Goal: Task Accomplishment & Management: Manage account settings

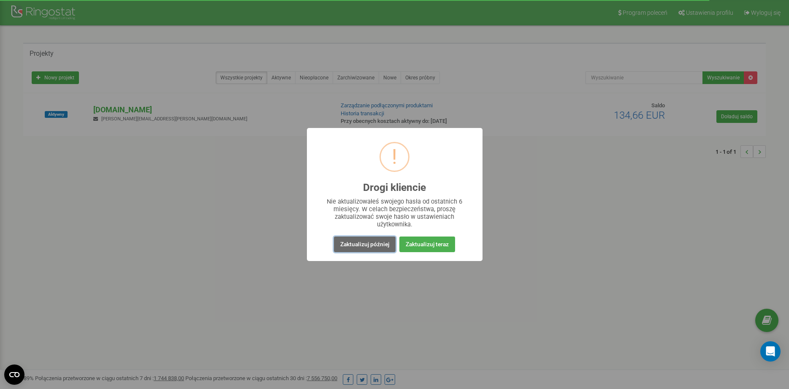
click at [374, 249] on button "Zaktualizuj później" at bounding box center [365, 244] width 62 height 16
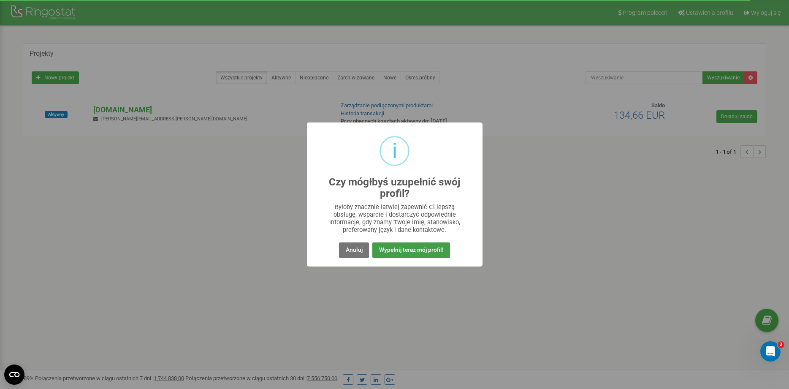
click at [389, 250] on button "Wypełnij teraz mój profil!" at bounding box center [410, 250] width 77 height 16
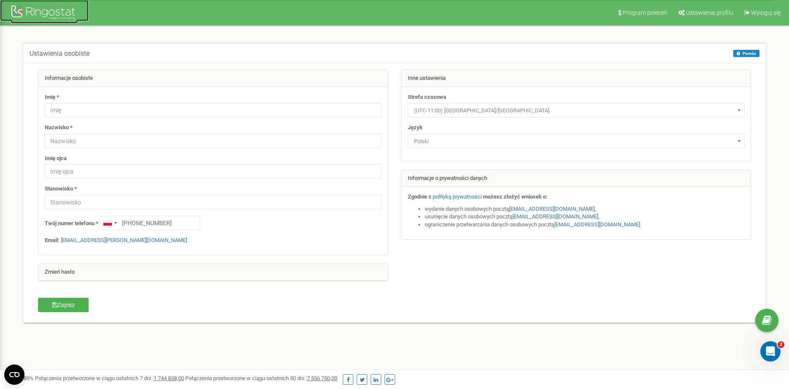
click at [33, 17] on div at bounding box center [45, 13] width 68 height 20
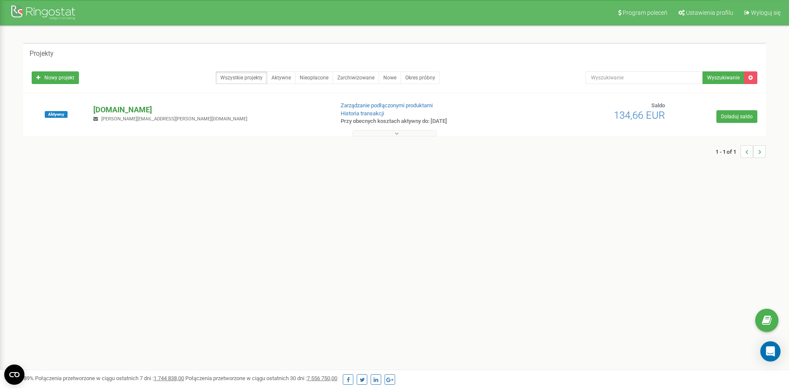
click at [145, 107] on p "[DOMAIN_NAME]" at bounding box center [209, 109] width 233 height 11
click at [141, 109] on p "[DOMAIN_NAME]" at bounding box center [209, 109] width 233 height 11
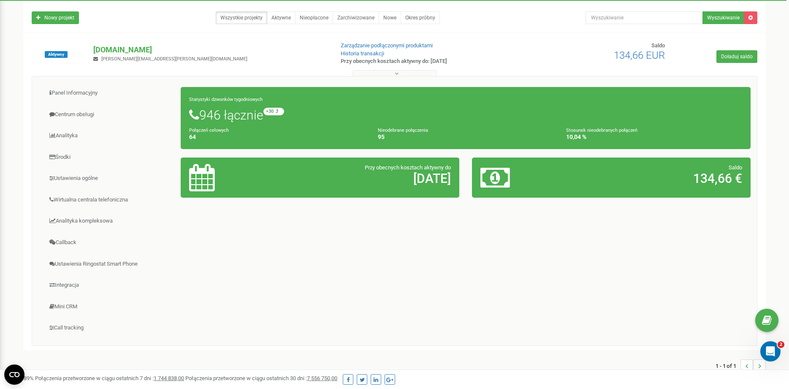
scroll to position [32, 0]
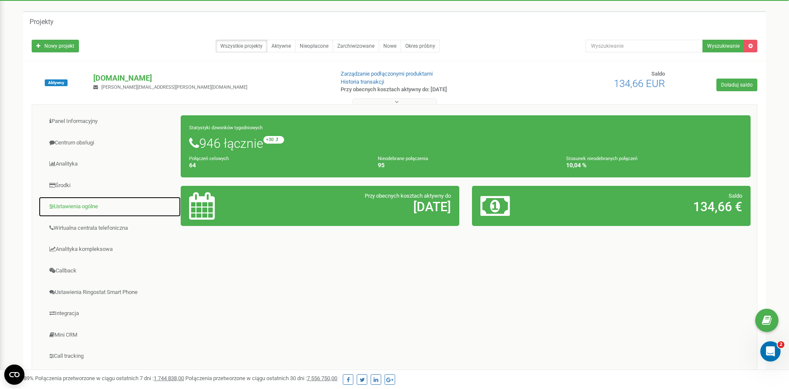
click at [97, 204] on link "Ustawienia ogólne" at bounding box center [109, 206] width 143 height 21
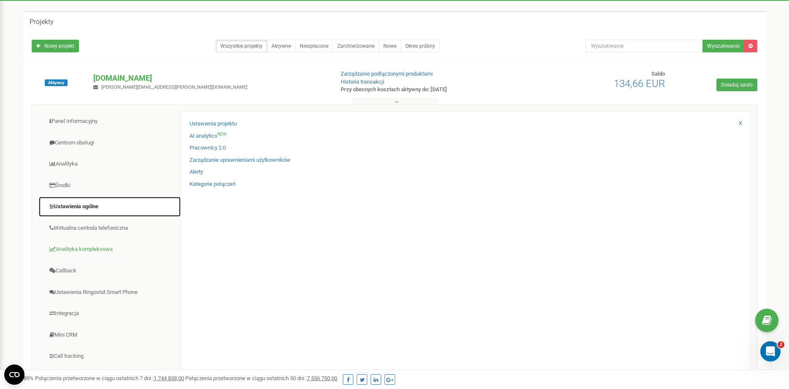
scroll to position [75, 0]
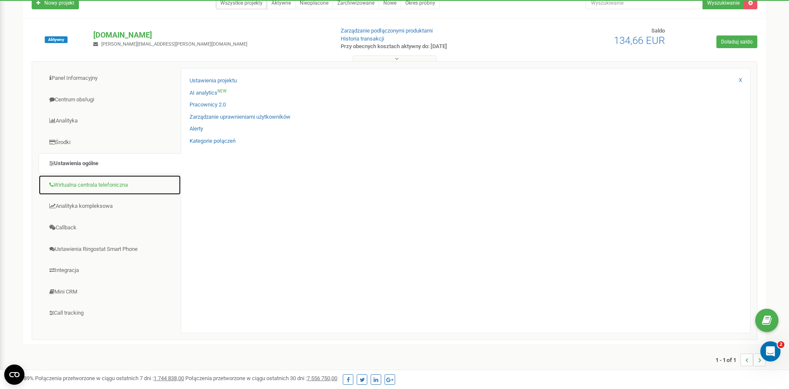
click at [97, 192] on link "Wirtualna centrala telefoniczna" at bounding box center [109, 185] width 143 height 21
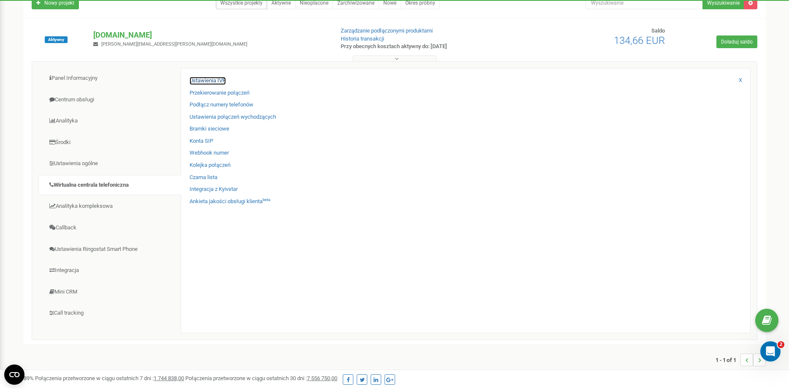
click at [217, 81] on link "Ustawienia IVR" at bounding box center [207, 81] width 36 height 8
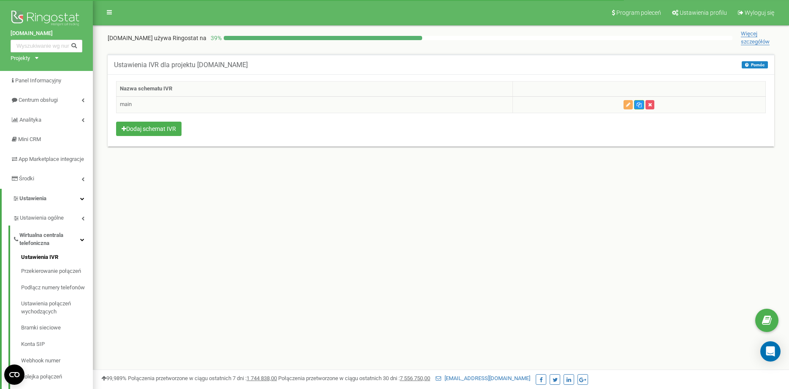
click at [144, 110] on td "main" at bounding box center [314, 104] width 396 height 16
click at [122, 104] on td "main" at bounding box center [314, 104] width 396 height 16
click at [630, 101] on button "button" at bounding box center [627, 104] width 9 height 9
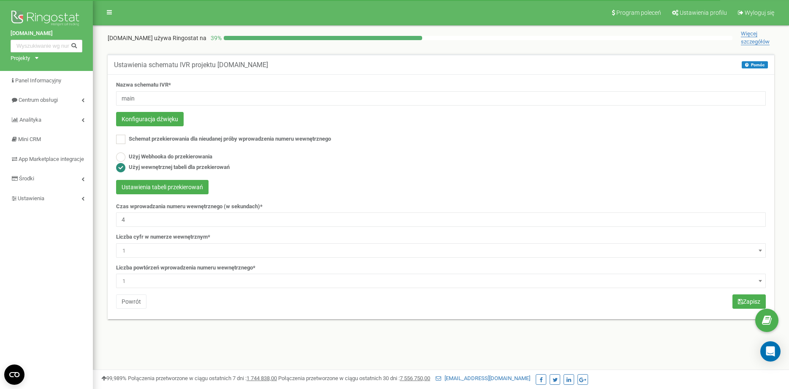
click at [463, 136] on div "Schemat przekierowania dla nieudanej próby wprowadzenia numeru wewnętrznego" at bounding box center [440, 140] width 649 height 11
click at [530, 152] on form "Nazwa schematu IVR* main Konfiguracja dźwięku Schemat przekierowania dla nieuda…" at bounding box center [440, 184] width 649 height 207
click at [176, 116] on button "Konfiguracja dźwięku" at bounding box center [150, 119] width 68 height 14
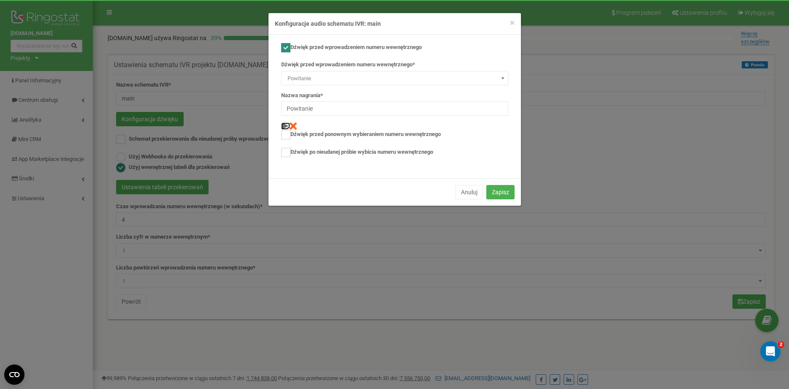
click at [286, 124] on img at bounding box center [284, 125] width 7 height 7
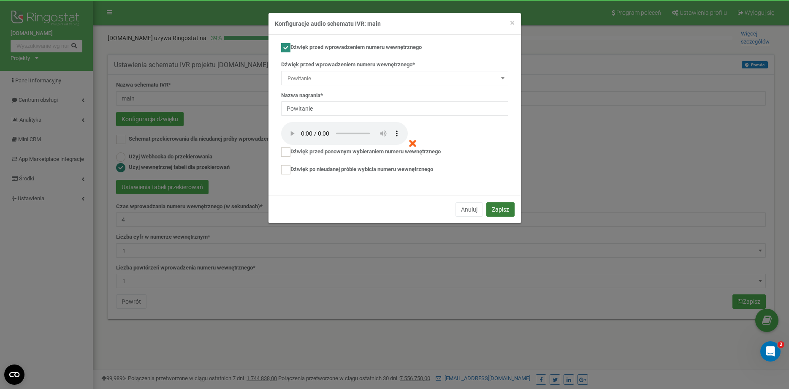
click at [501, 208] on button "Zapisz" at bounding box center [500, 209] width 28 height 14
click at [771, 341] on div "Otwórz komunikator Intercom" at bounding box center [769, 350] width 28 height 28
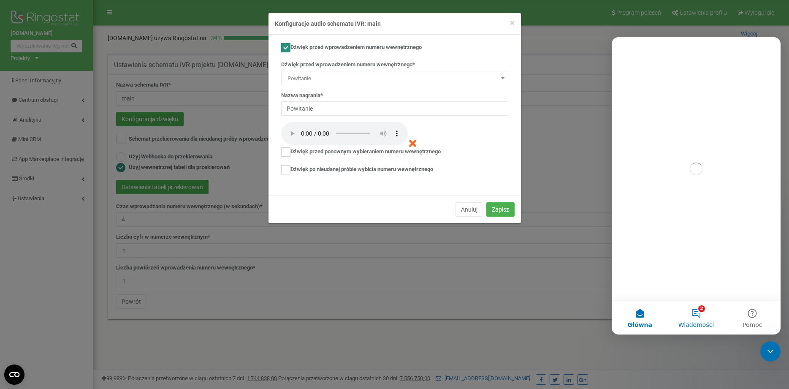
click at [709, 312] on button "2 Wiadomości" at bounding box center [696, 317] width 56 height 34
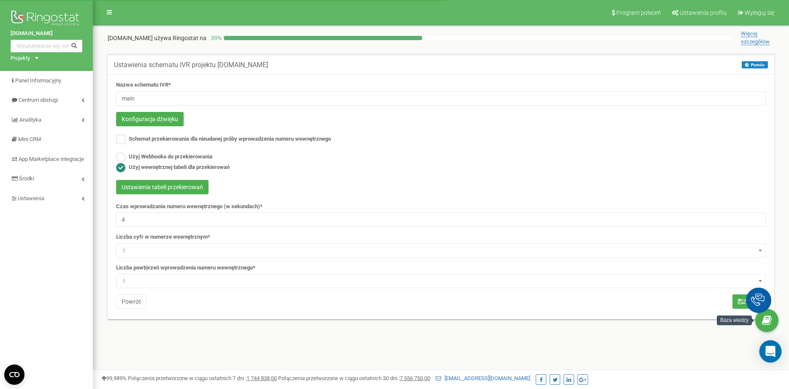
click at [773, 359] on div "Open Intercom Messenger" at bounding box center [770, 351] width 22 height 22
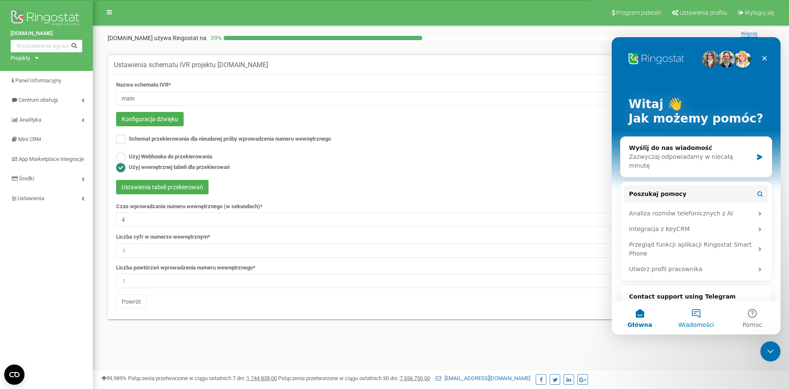
click at [698, 311] on button "Wiadomości" at bounding box center [696, 317] width 56 height 34
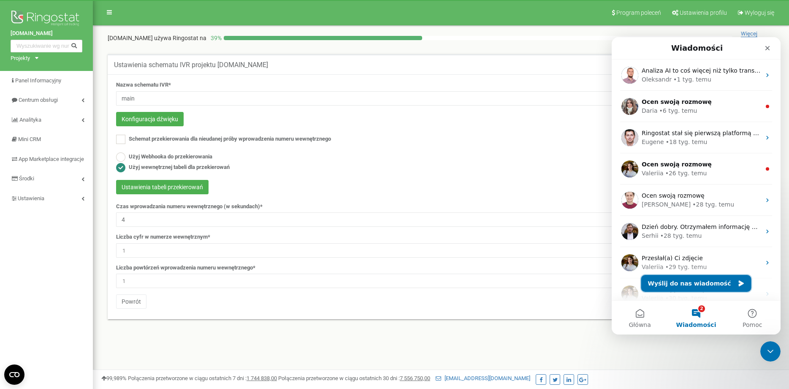
click at [704, 277] on button "Wyślij do nas wiadomość" at bounding box center [696, 283] width 110 height 17
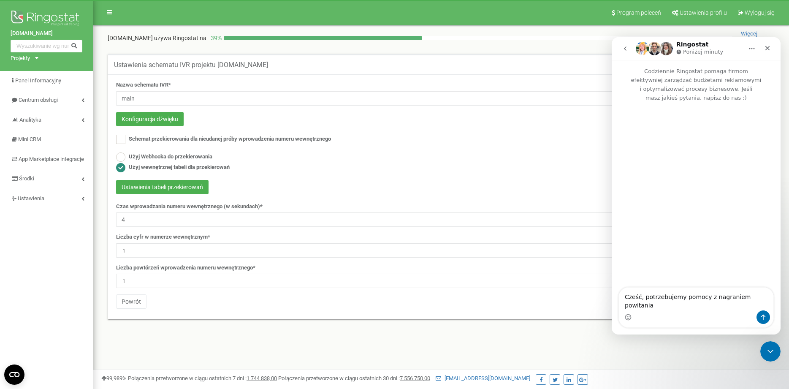
click at [152, 64] on h5 "Ustawienia schematu IVR projektu [DOMAIN_NAME]" at bounding box center [191, 65] width 154 height 8
click at [152, 64] on h5 "Ustawienia schematu IVR projektu skakanka.dance" at bounding box center [191, 65] width 154 height 8
click at [764, 305] on textarea "Cześć, potrzebujemy pomocy z nagraniem powitania" at bounding box center [696, 298] width 154 height 23
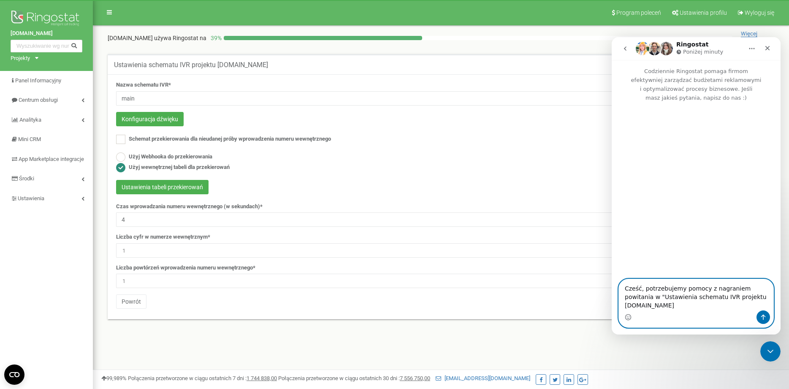
type textarea "Cześć, potrzebujemy pomocy z nagraniem powitania w "Ustawienia schematu IVR pro…"
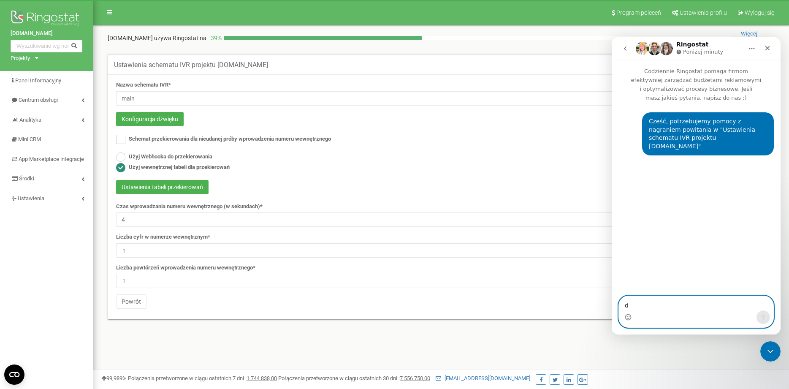
type textarea "do"
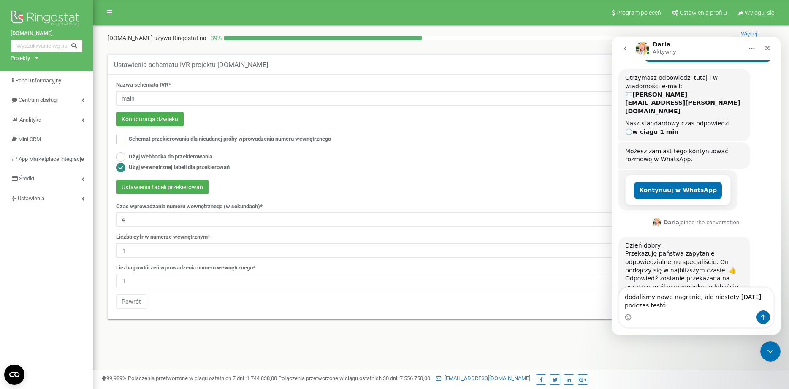
scroll to position [94, 0]
type textarea "dodaliśmy nowe nagranie, ale niestety [DATE] podczas testów słychać stare"
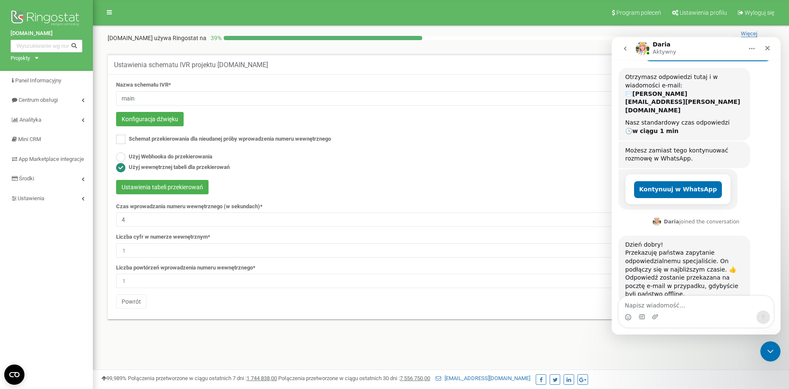
scroll to position [119, 0]
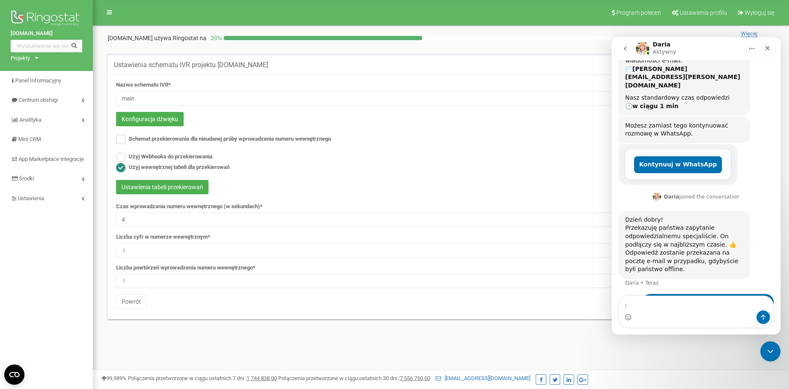
type textarea ":("
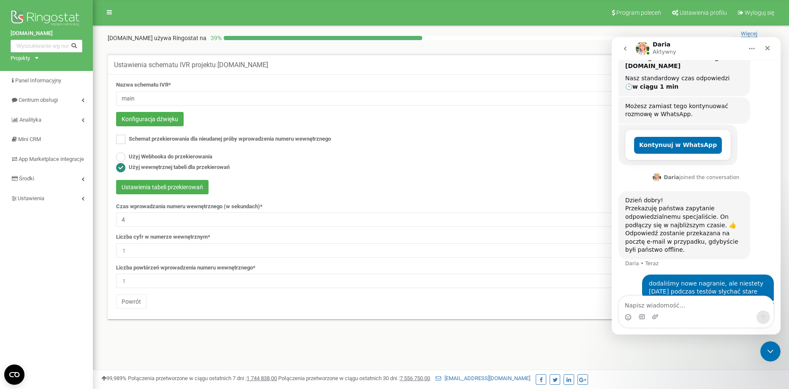
scroll to position [0, 0]
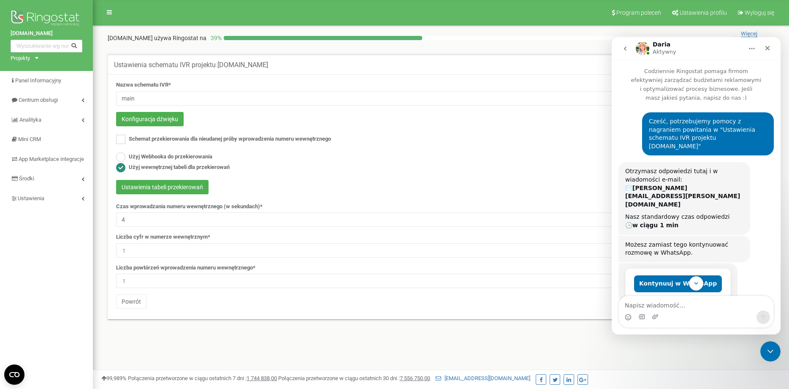
click at [680, 275] on button "Kontynuuj w WhatsApp" at bounding box center [678, 283] width 88 height 17
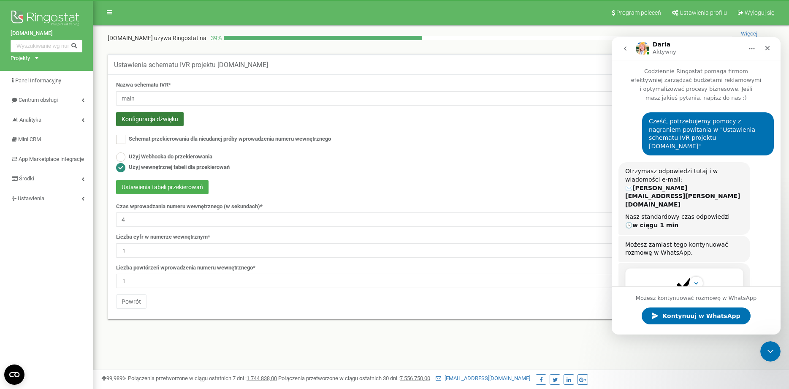
click at [156, 121] on button "Konfiguracja dźwięku" at bounding box center [150, 119] width 68 height 14
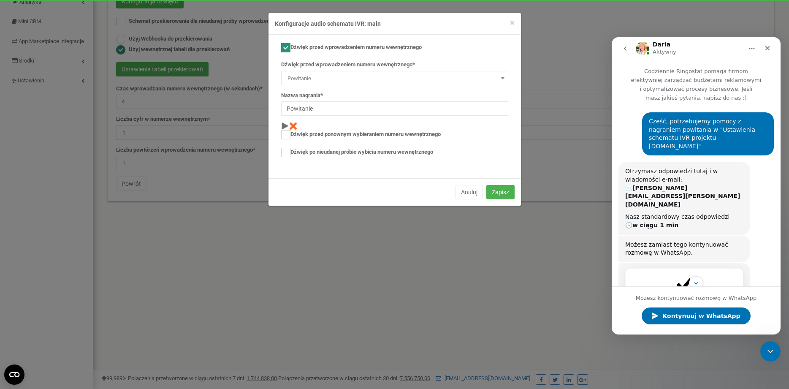
click at [287, 122] on div at bounding box center [394, 126] width 227 height 8
click at [284, 124] on img at bounding box center [284, 125] width 7 height 7
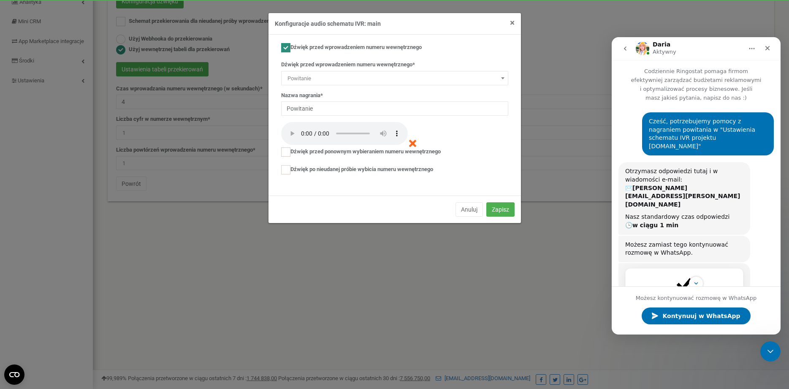
click at [510, 22] on span "×" at bounding box center [512, 23] width 5 height 10
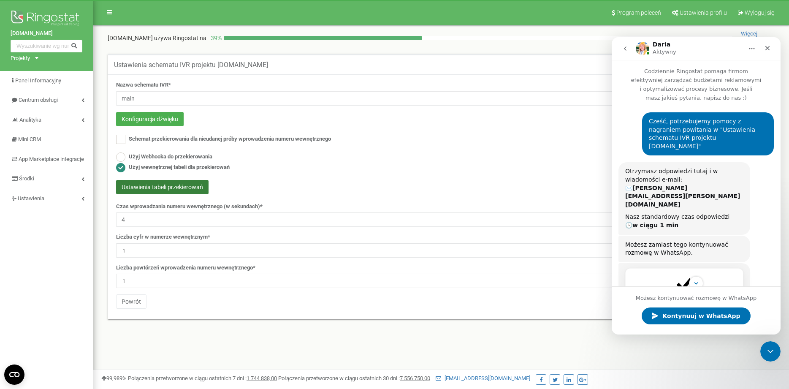
click at [158, 187] on button "Ustawienia tabeli przekierowań" at bounding box center [162, 187] width 92 height 14
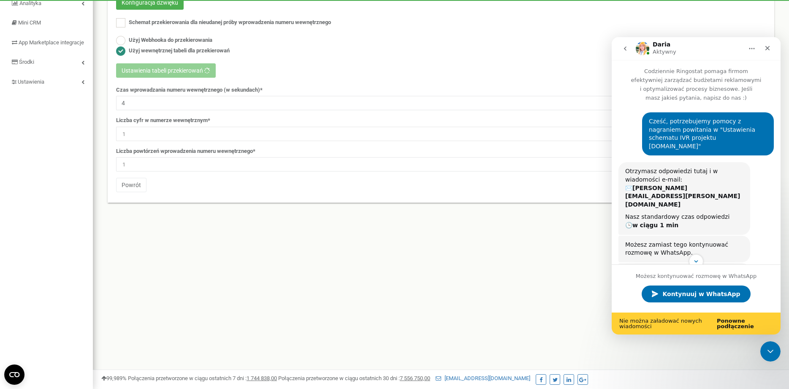
scroll to position [118, 0]
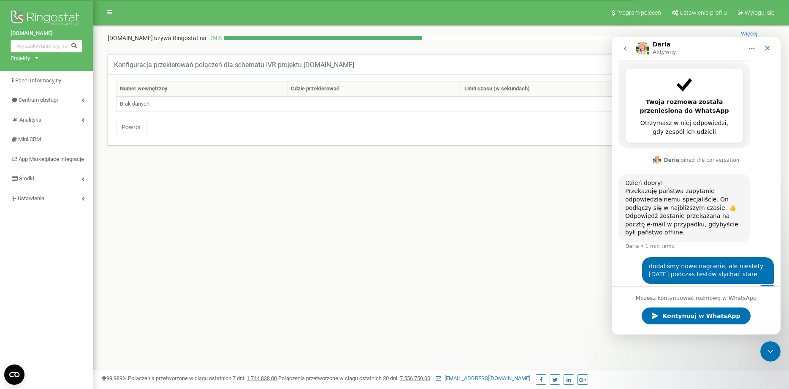
scroll to position [200, 0]
click at [763, 46] on div "Zamknij" at bounding box center [767, 48] width 15 height 15
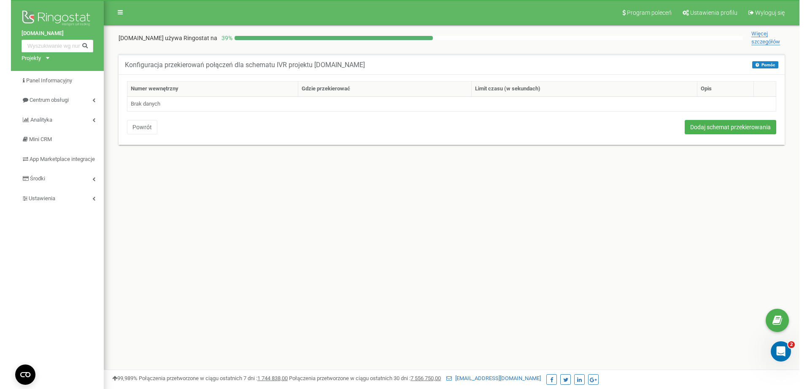
scroll to position [200, 0]
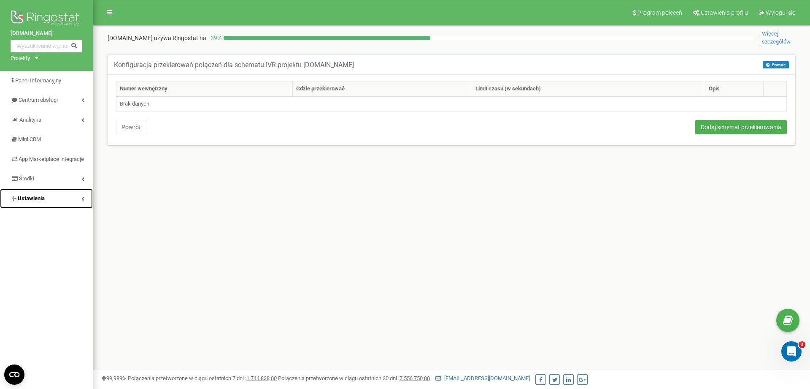
click at [40, 201] on span "Ustawienia" at bounding box center [31, 198] width 27 height 6
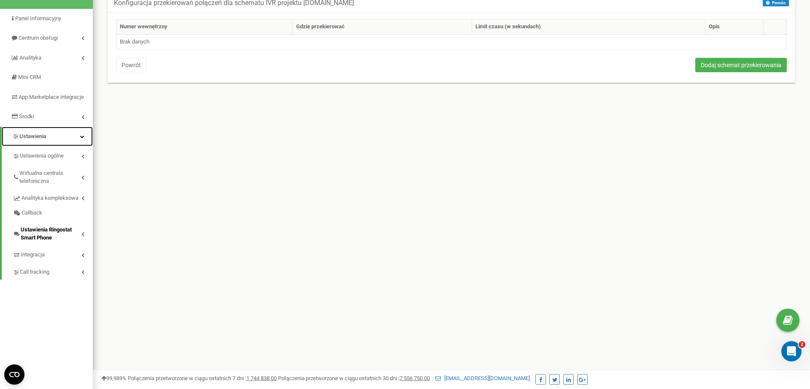
scroll to position [0, 0]
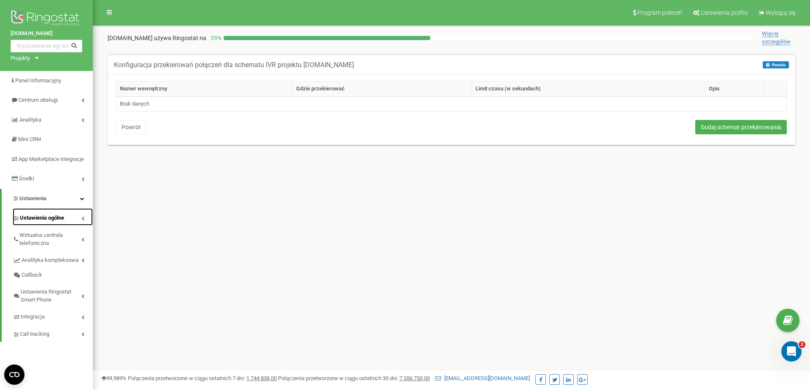
click at [43, 220] on link "Ustawienia ogólne" at bounding box center [53, 216] width 80 height 17
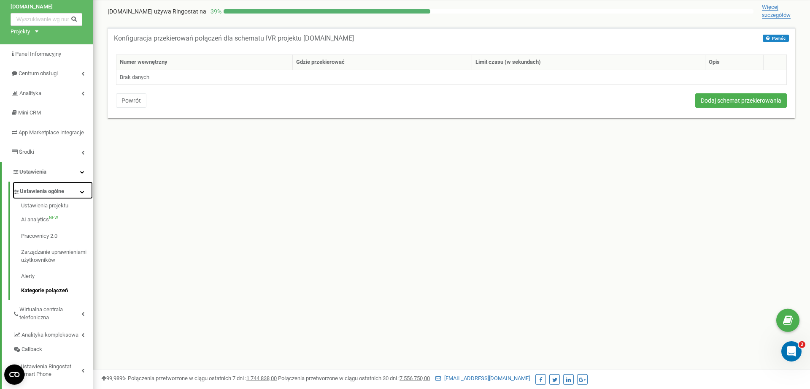
scroll to position [43, 0]
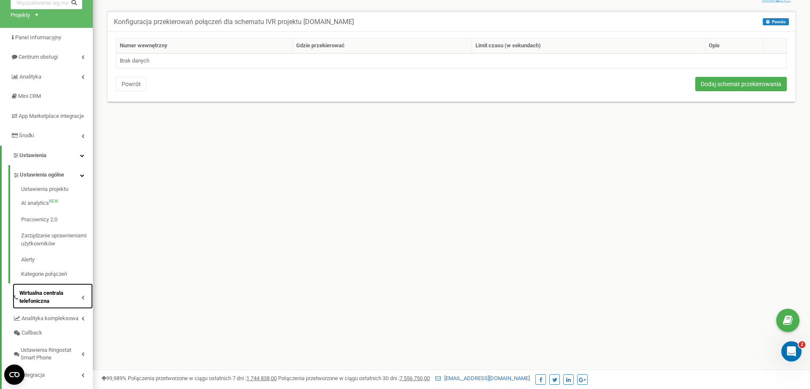
click at [58, 305] on span "Wirtualna centrala telefoniczna" at bounding box center [50, 297] width 62 height 16
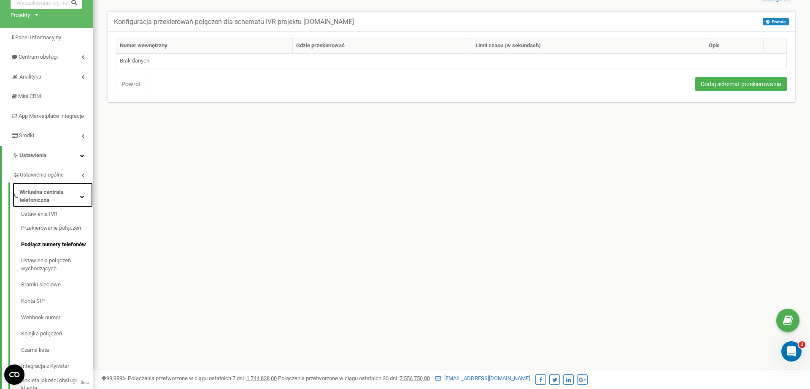
scroll to position [129, 0]
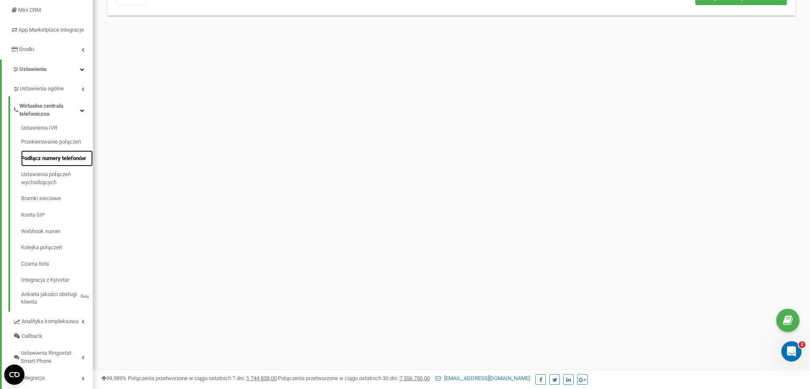
click at [70, 167] on link "Podłącz numery telefonów" at bounding box center [57, 158] width 72 height 16
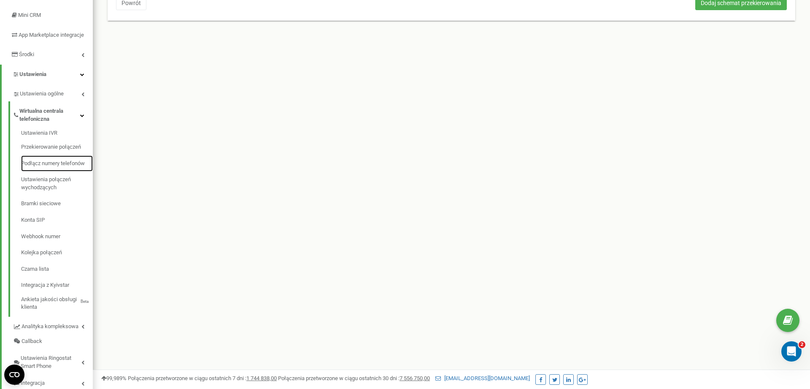
scroll to position [0, 0]
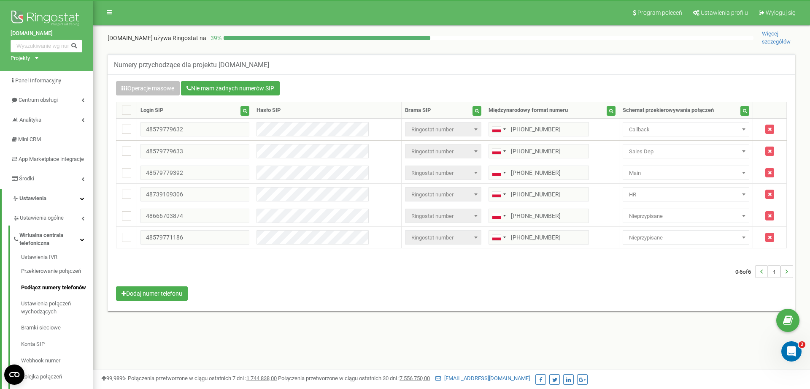
scroll to position [86, 0]
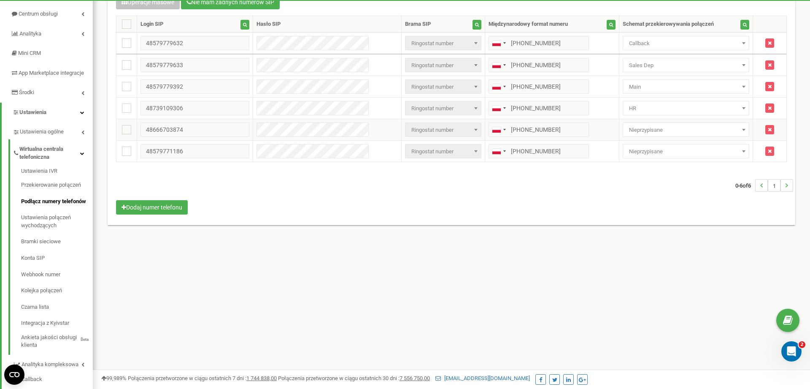
click at [663, 130] on span "Nieprzypisane" at bounding box center [686, 130] width 121 height 12
click at [470, 189] on div "0-6 of 6 1" at bounding box center [452, 185] width 684 height 30
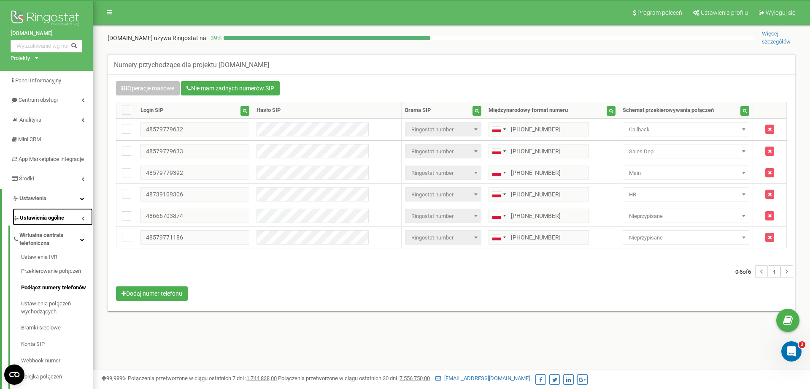
click at [43, 222] on span "Ustawienia ogólne" at bounding box center [42, 218] width 44 height 8
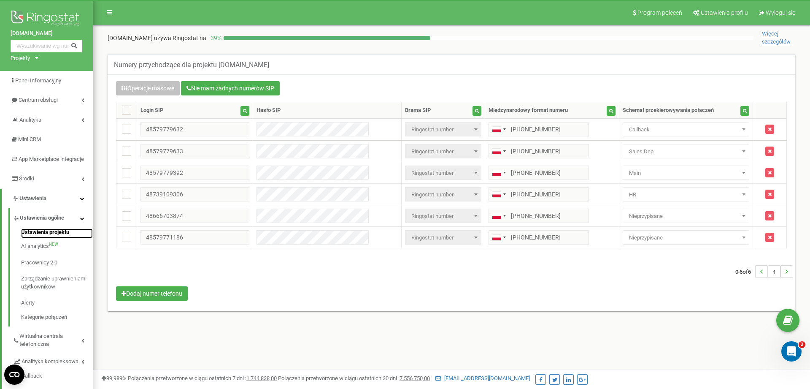
click at [51, 238] on link "Ustawienia projektu" at bounding box center [57, 233] width 72 height 10
click at [785, 348] on div "Otwórz komunikator Intercom" at bounding box center [791, 350] width 28 height 28
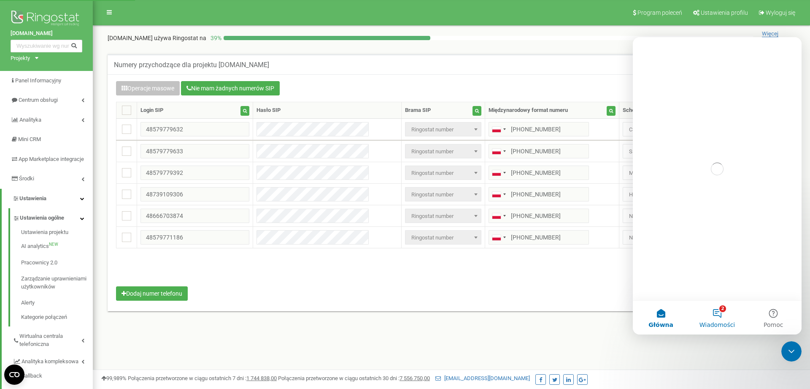
click at [725, 329] on button "2 Wiadomości" at bounding box center [717, 317] width 56 height 34
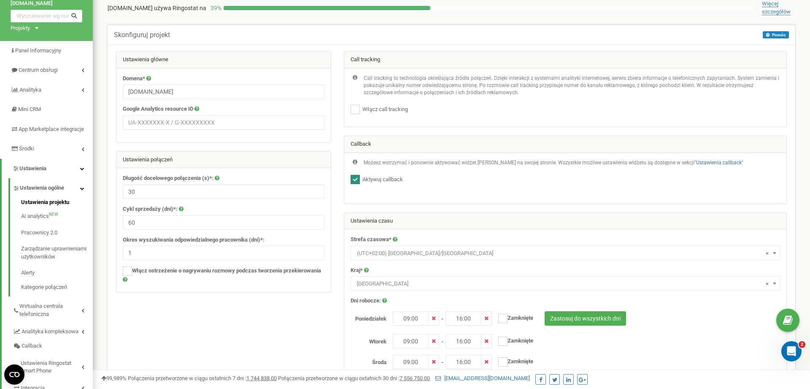
scroll to position [43, 0]
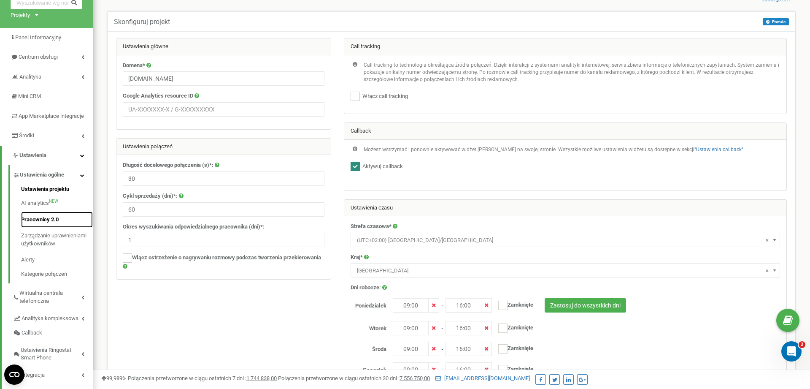
click at [40, 228] on link "Pracownicy 2.0" at bounding box center [57, 219] width 72 height 16
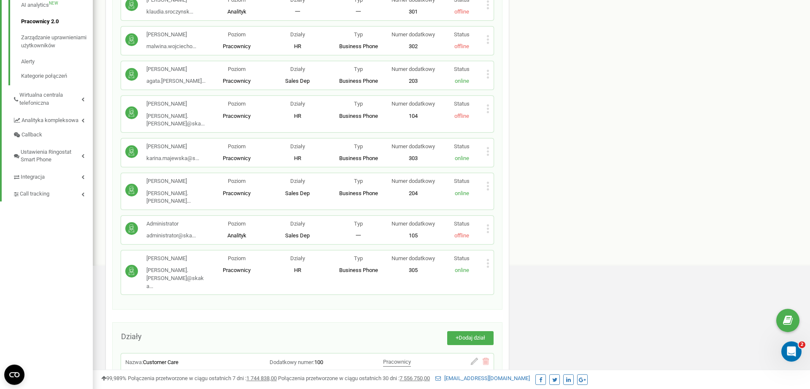
scroll to position [215, 0]
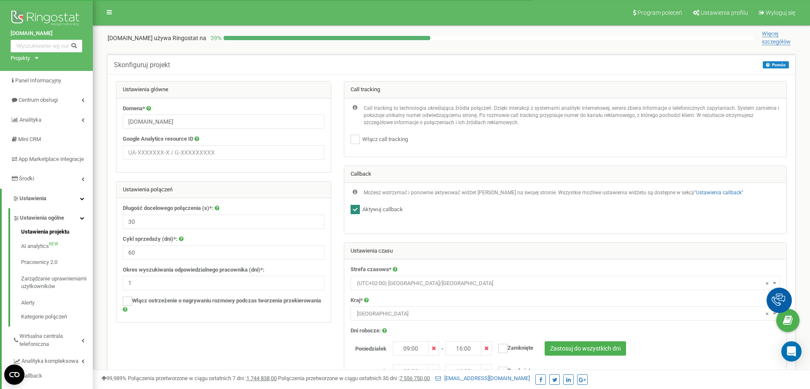
scroll to position [43, 0]
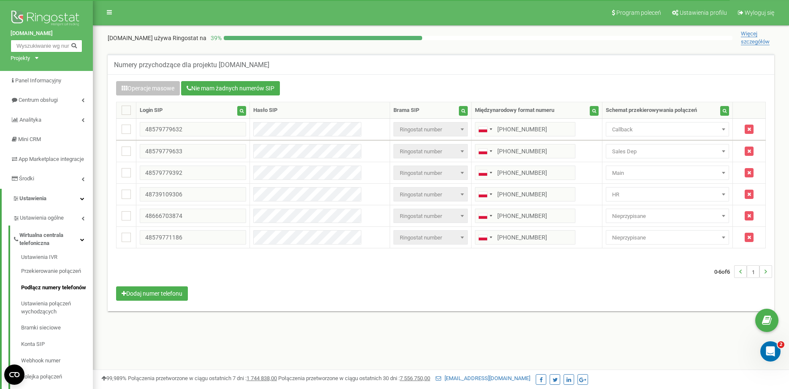
click at [48, 42] on input "text" at bounding box center [47, 46] width 72 height 13
click at [38, 50] on input "text" at bounding box center [47, 46] width 72 height 13
click at [35, 45] on input "text" at bounding box center [47, 46] width 72 height 13
type input "2"
click at [310, 325] on div "Numery przychodzące dla projektu skakanka.dance Operacje masowe Nie mam żadnych…" at bounding box center [440, 192] width 683 height 293
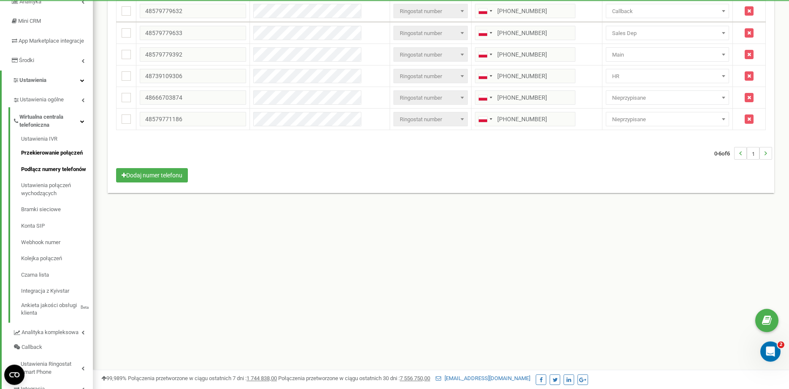
scroll to position [129, 0]
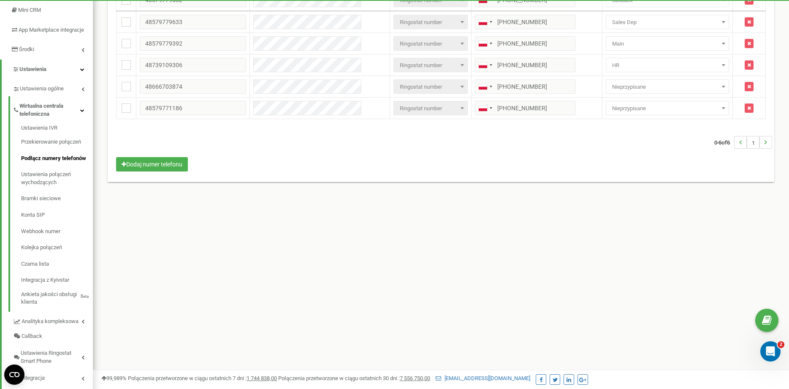
click at [506, 291] on div "Program poleceń Ustawienia profilu Wyloguj się skakanka.dance używa Ringostat n…" at bounding box center [441, 124] width 696 height 506
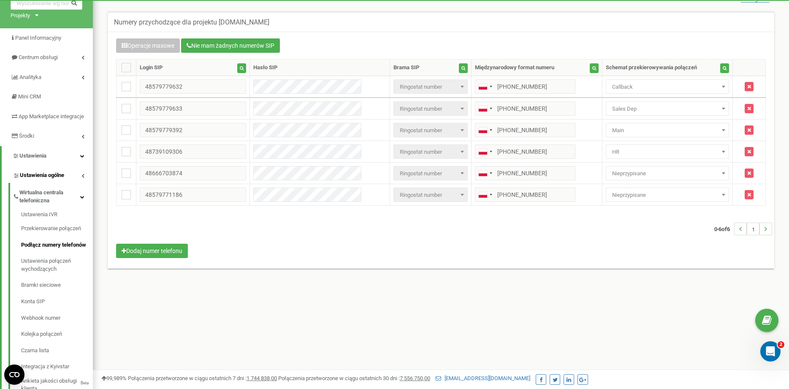
scroll to position [0, 0]
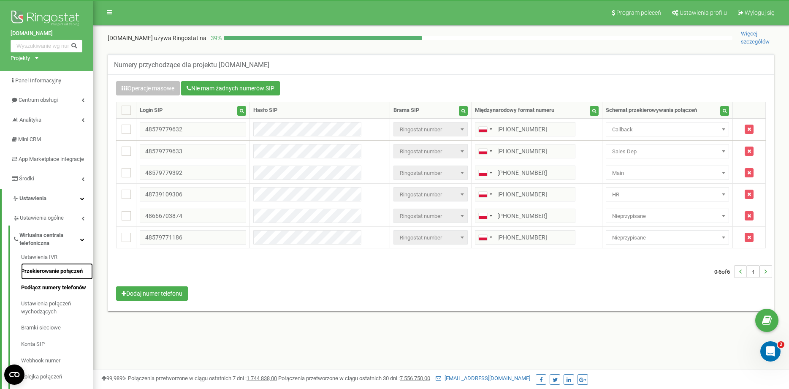
click at [44, 279] on link "Przekierowanie połączeń" at bounding box center [57, 271] width 72 height 16
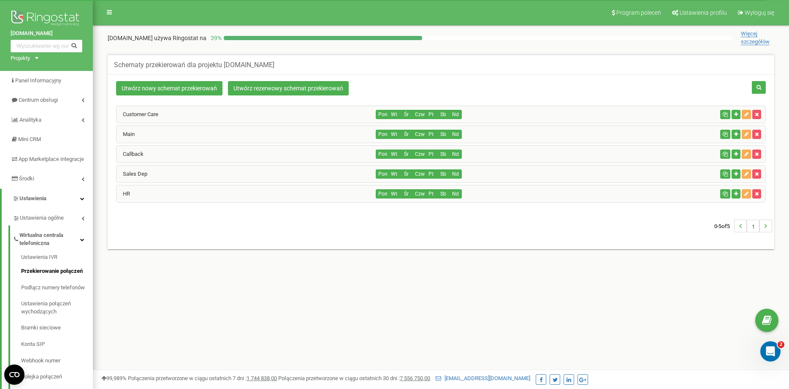
click at [181, 341] on div "Program poleceń Ustawienia profilu Wyloguj się [DOMAIN_NAME] używa Ringostat na…" at bounding box center [441, 253] width 696 height 506
click at [50, 98] on span "Centrum obsługi" at bounding box center [39, 100] width 40 height 6
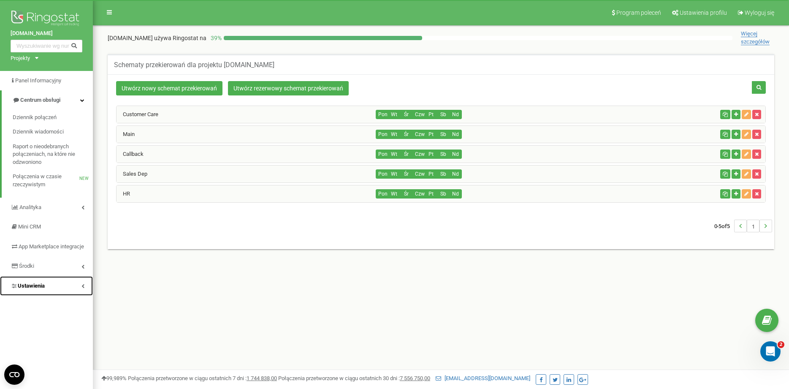
click at [38, 289] on span "Ustawienia" at bounding box center [31, 285] width 27 height 6
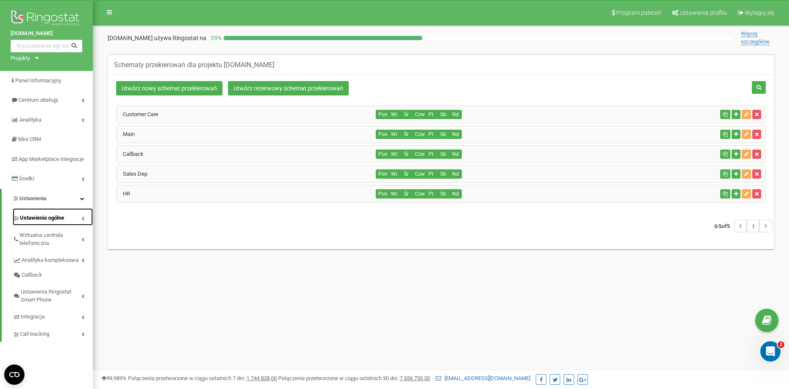
click at [67, 225] on link "Ustawienia ogólne" at bounding box center [53, 216] width 80 height 17
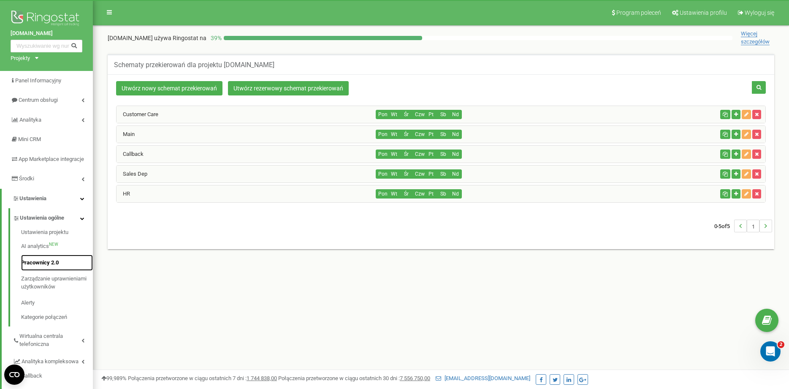
click at [44, 271] on link "Pracownicy 2.0" at bounding box center [57, 262] width 72 height 16
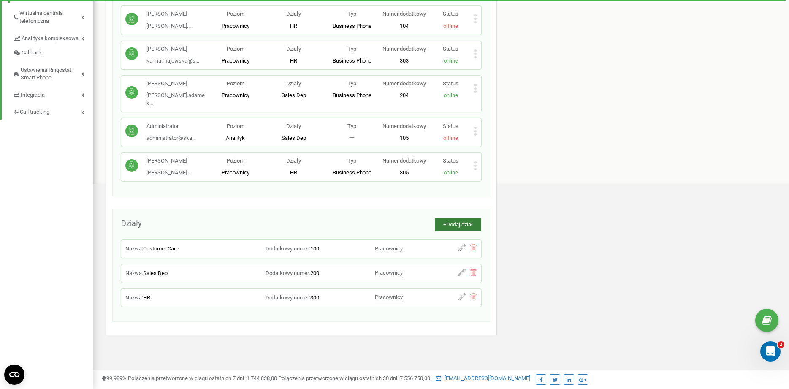
click at [468, 219] on button "+ Dodaj dział" at bounding box center [458, 225] width 46 height 14
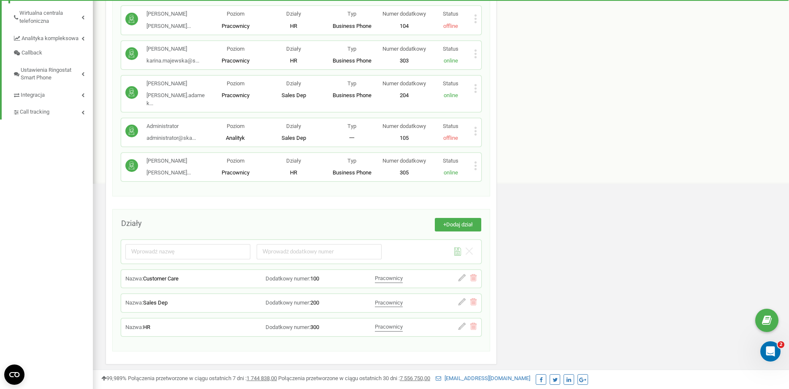
click at [476, 245] on div "Zapisz dział Anuluj" at bounding box center [301, 251] width 352 height 15
click at [474, 248] on div "Zapisz dział Anuluj" at bounding box center [301, 251] width 352 height 15
click at [471, 251] on icon at bounding box center [468, 250] width 7 height 7
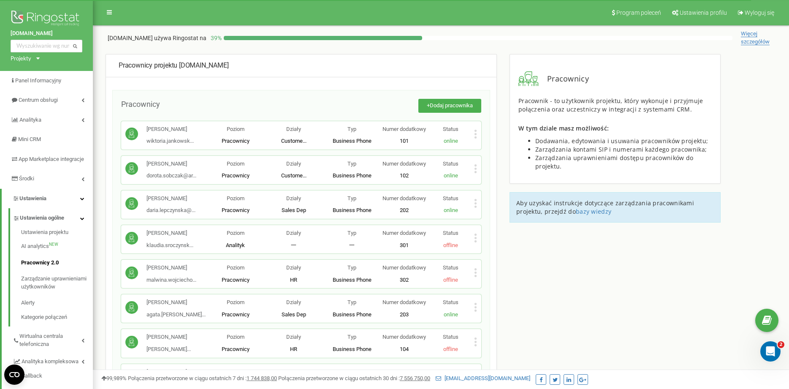
scroll to position [323, 0]
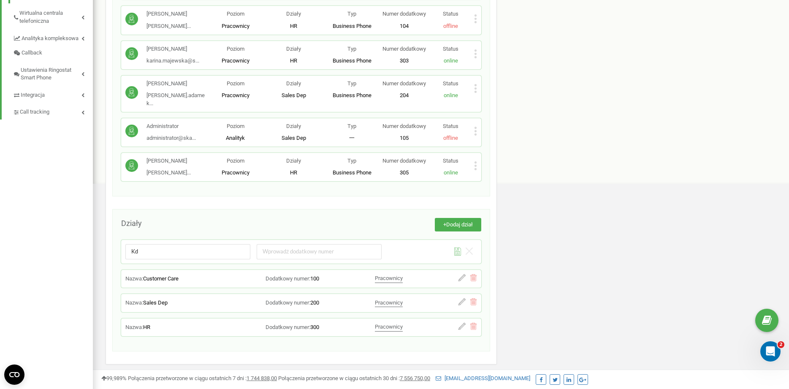
type input "K"
type input "[DEMOGRAPHIC_DATA]"
click at [296, 248] on input "number" at bounding box center [319, 251] width 125 height 15
type input "400"
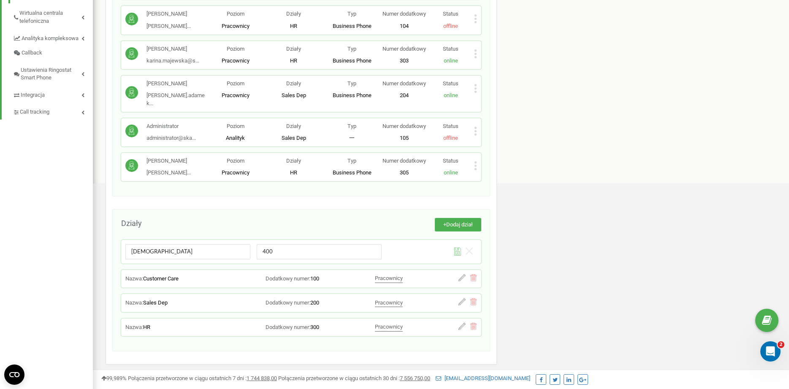
click at [606, 177] on div "Pracownicy projektu skakanka.dance Pracownicy + Dodaj pracownika Wiktoria Janko…" at bounding box center [440, 75] width 683 height 688
click at [478, 225] on button "+ Dodaj dział" at bounding box center [458, 225] width 46 height 14
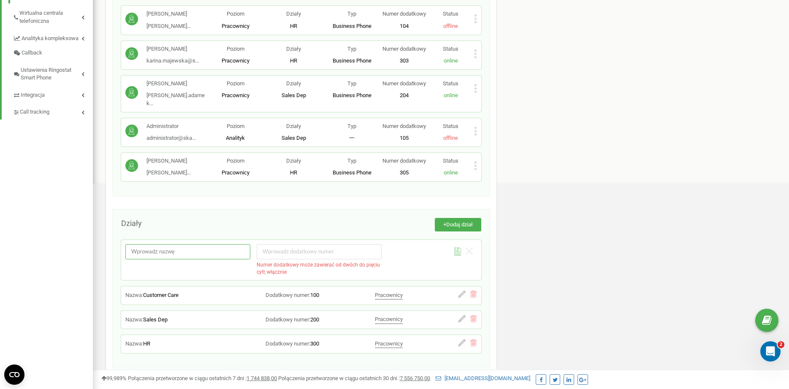
click at [198, 254] on input "text" at bounding box center [187, 251] width 125 height 15
type input "LADIES"
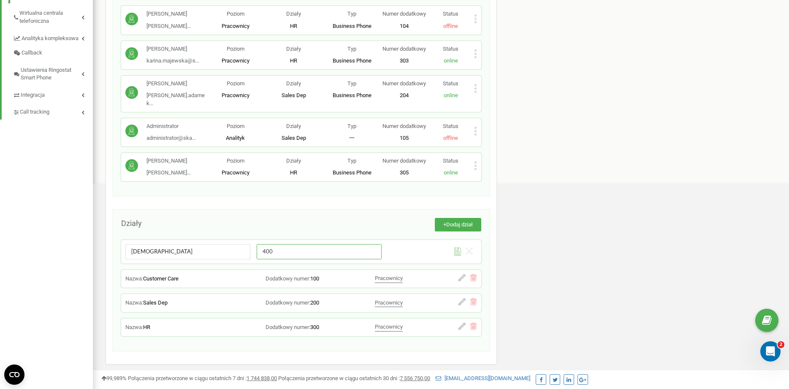
type input "400"
click at [455, 246] on div "Zapisz dział Anuluj" at bounding box center [429, 250] width 87 height 13
click at [456, 250] on icon at bounding box center [457, 251] width 7 height 8
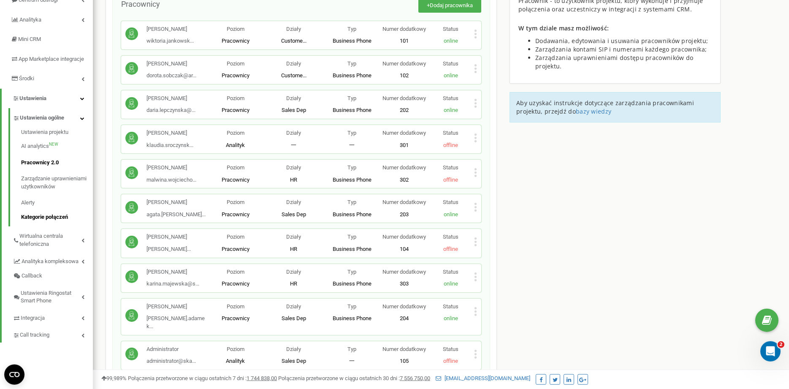
scroll to position [86, 0]
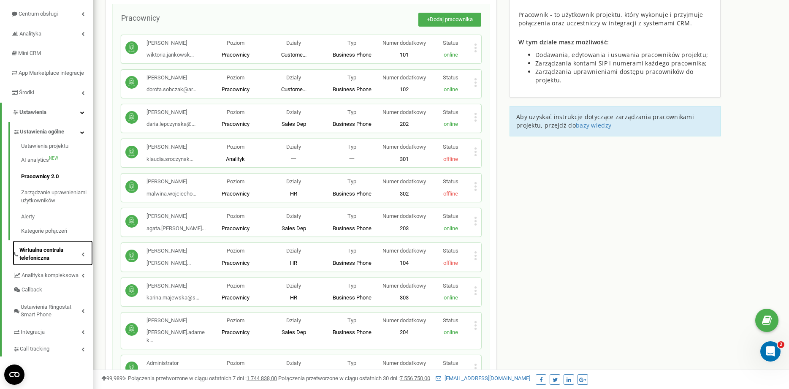
click at [70, 259] on span "Wirtualna centrala telefoniczna" at bounding box center [50, 254] width 62 height 16
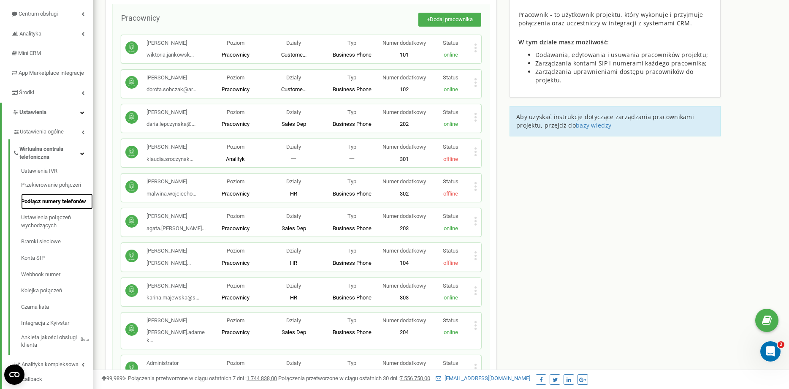
click at [48, 210] on link "Podłącz numery telefonów" at bounding box center [57, 201] width 72 height 16
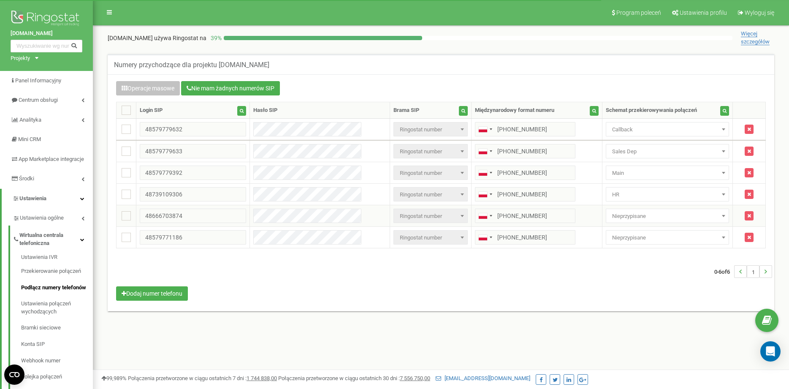
click at [611, 213] on span "Nieprzypisane" at bounding box center [667, 216] width 117 height 12
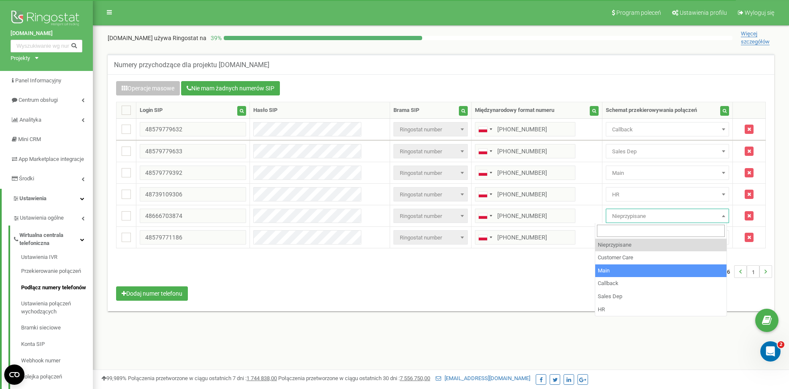
click at [500, 295] on div "Operacje masowe Nie mam żadnych numerów SIP Ustawienie Wybierz ustawienie do ed…" at bounding box center [441, 192] width 662 height 222
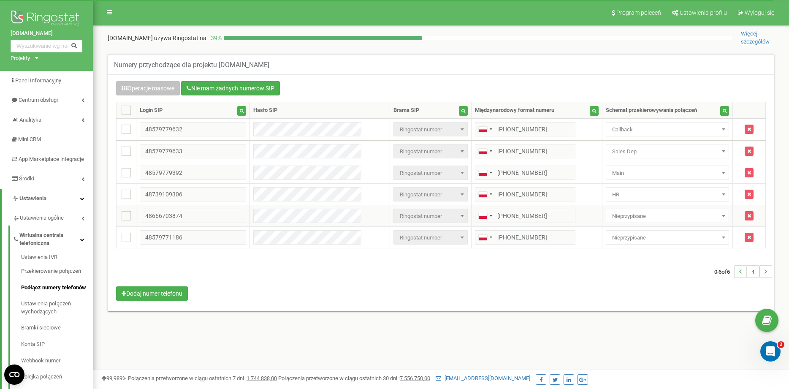
drag, startPoint x: 627, startPoint y: 212, endPoint x: 626, endPoint y: 216, distance: 4.7
click at [628, 213] on span "Nieprzypisane" at bounding box center [667, 216] width 117 height 12
click at [664, 216] on span "Nieprzypisane" at bounding box center [667, 216] width 117 height 12
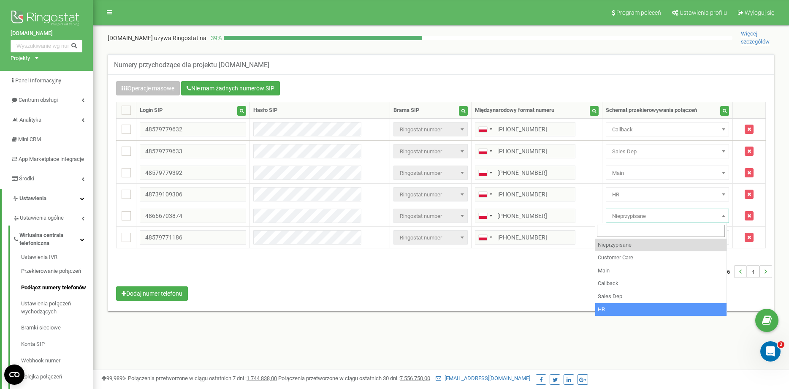
click at [467, 308] on div "Operacje masowe Nie mam żadnych numerów SIP Ustawienie Wybierz ustawienie do ed…" at bounding box center [441, 192] width 666 height 237
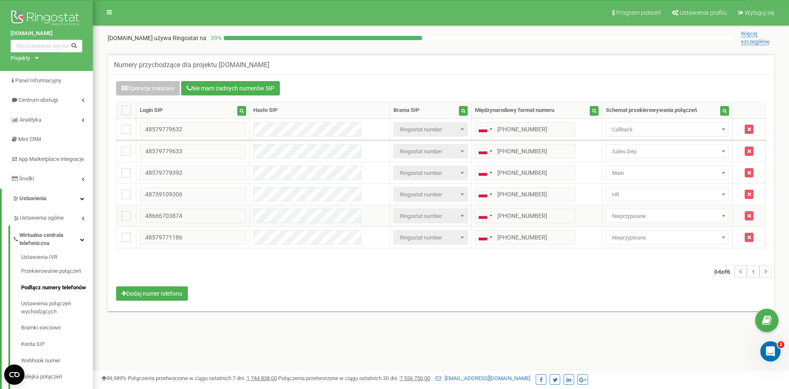
click at [620, 220] on span "Nieprzypisane" at bounding box center [667, 216] width 117 height 12
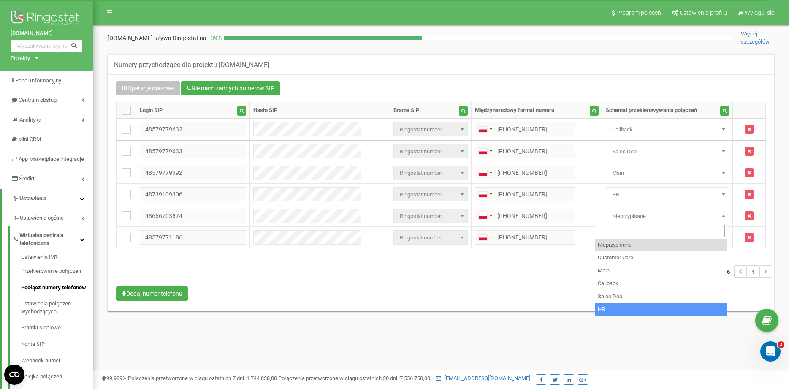
click at [462, 308] on div "Operacje masowe Nie mam żadnych numerów SIP Ustawienie Wybierz ustawienie do ed…" at bounding box center [441, 192] width 666 height 237
